Goal: Information Seeking & Learning: Learn about a topic

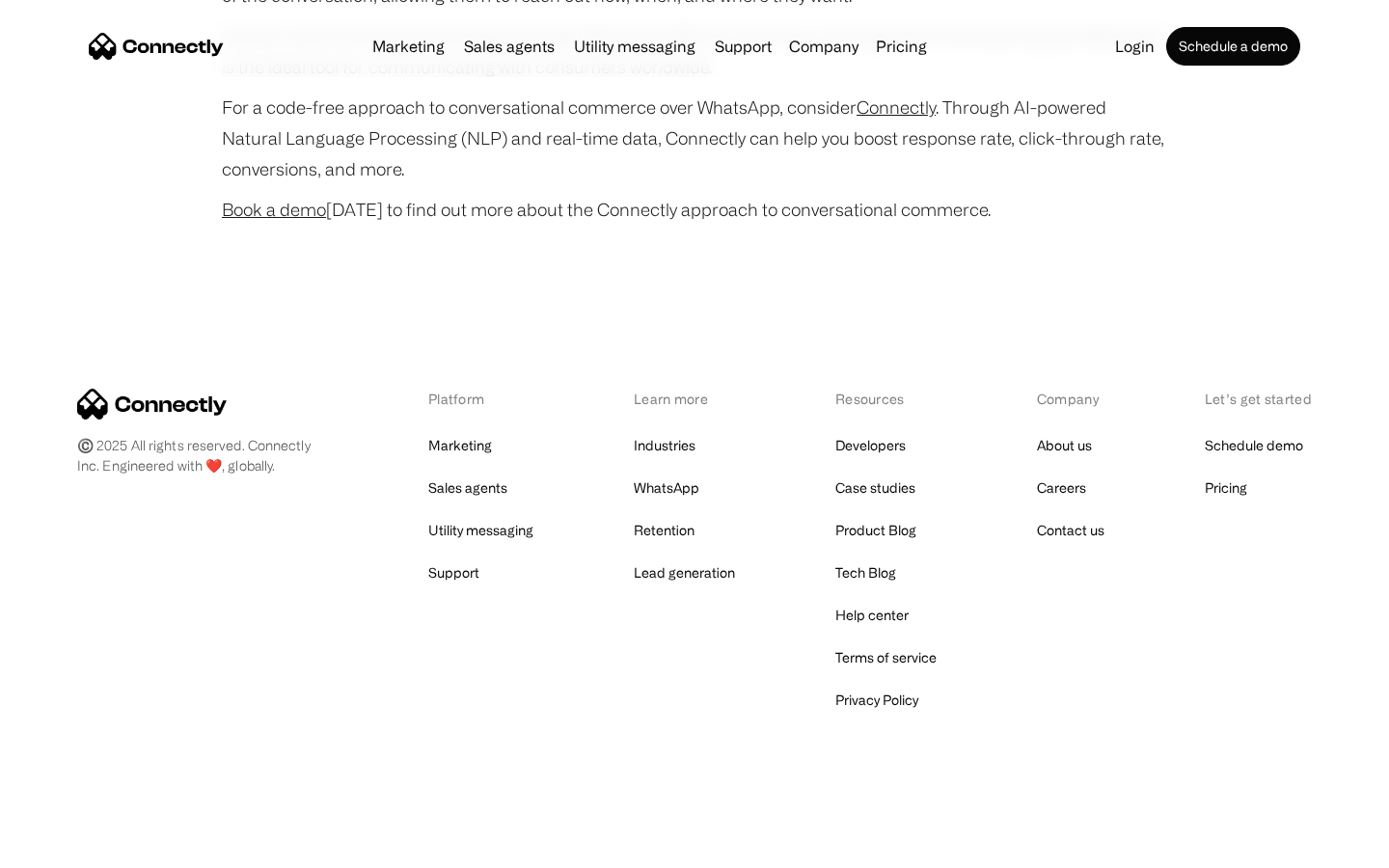
scroll to position [7623, 0]
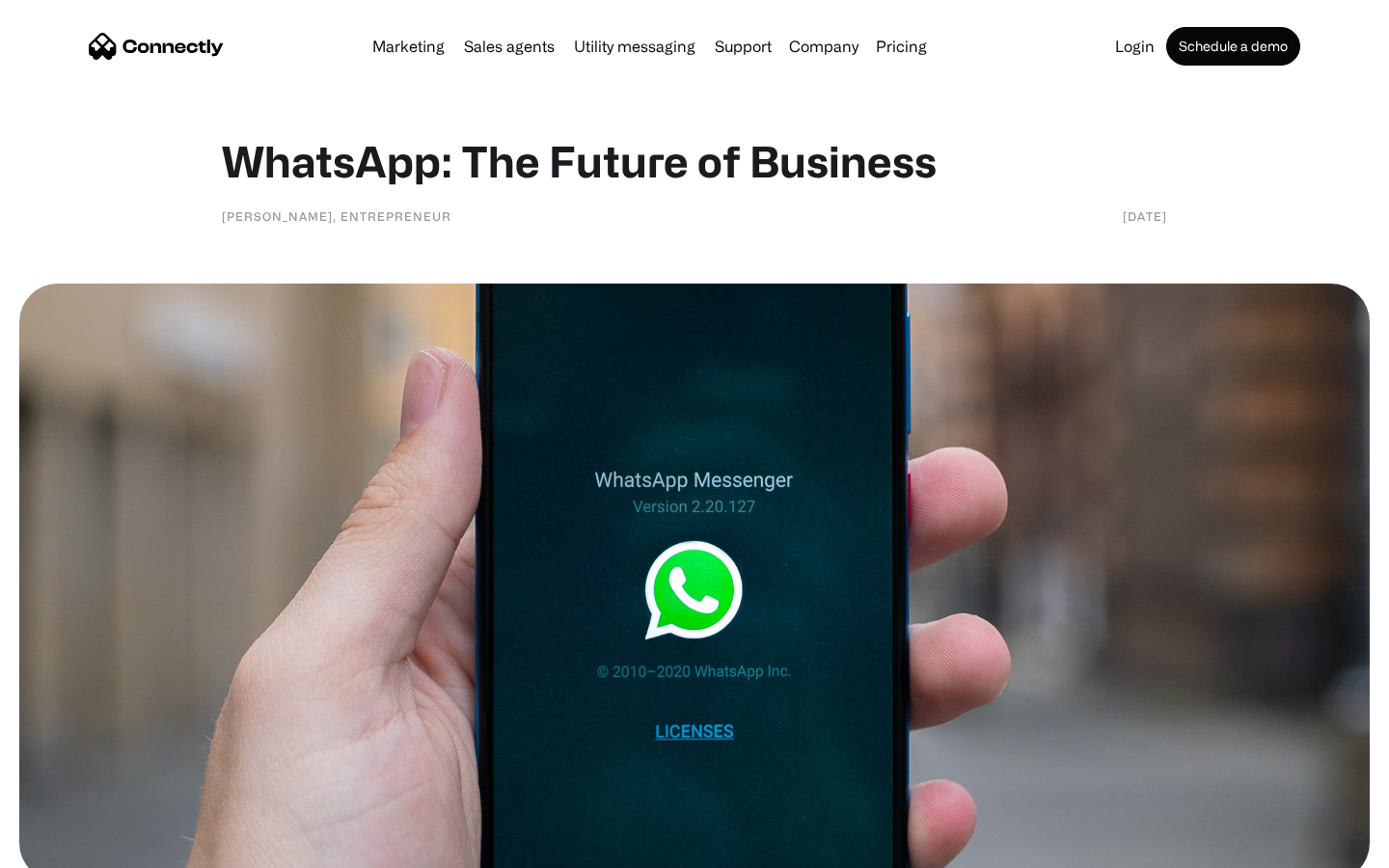
scroll to position [1083, 0]
